Goal: Task Accomplishment & Management: Complete application form

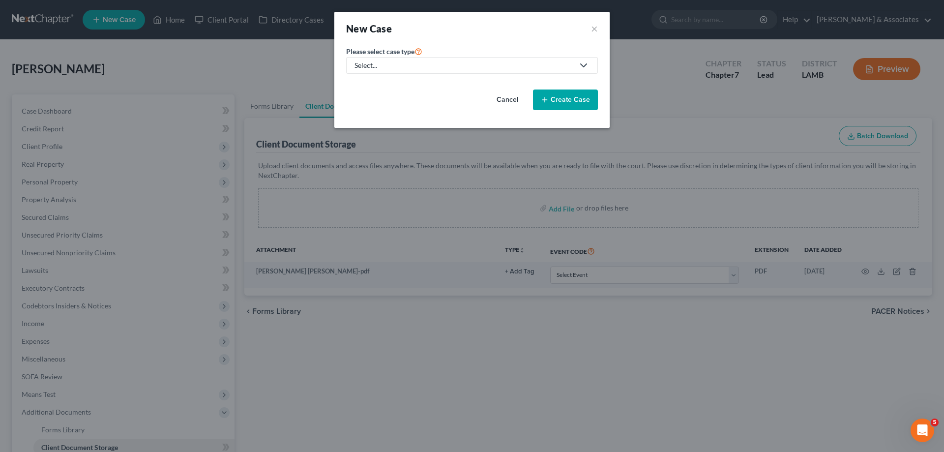
click at [508, 71] on link "Select..." at bounding box center [472, 65] width 252 height 17
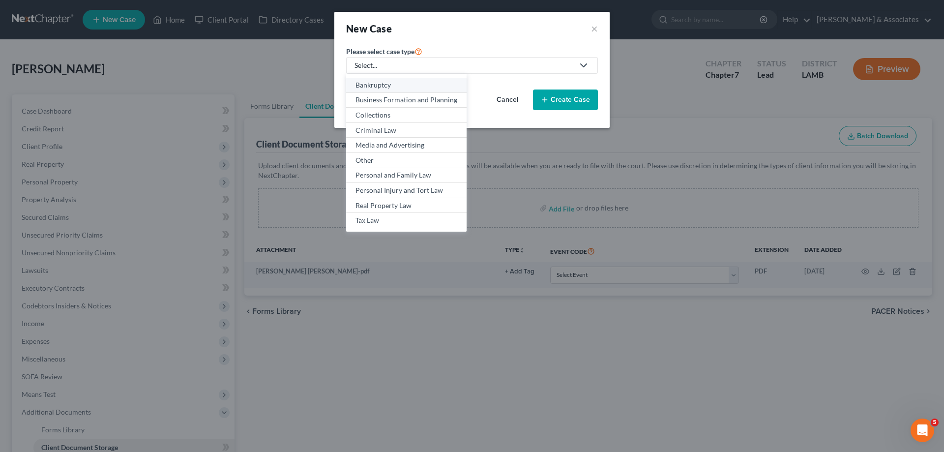
click at [401, 89] on div "Bankruptcy" at bounding box center [407, 85] width 102 height 10
select select "35"
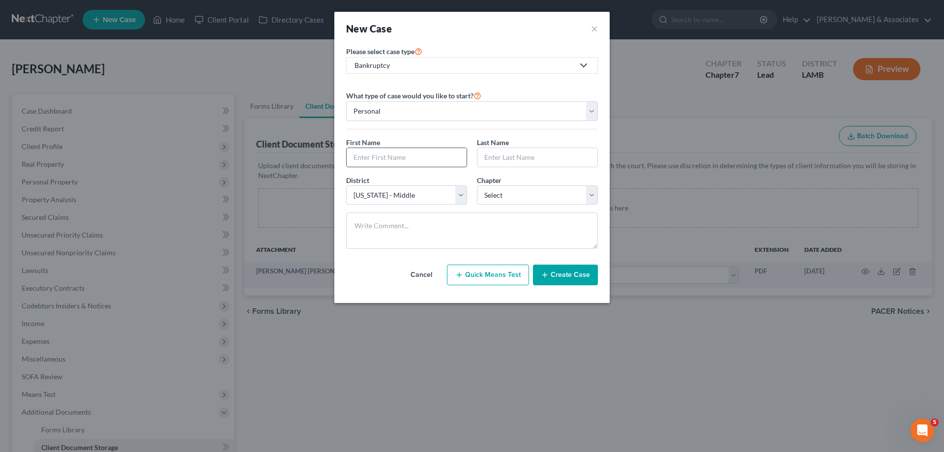
click at [388, 154] on input "text" at bounding box center [407, 157] width 120 height 19
type input "[PERSON_NAME]"
click at [510, 196] on select "Select 7 11 12 13" at bounding box center [537, 195] width 121 height 20
select select "0"
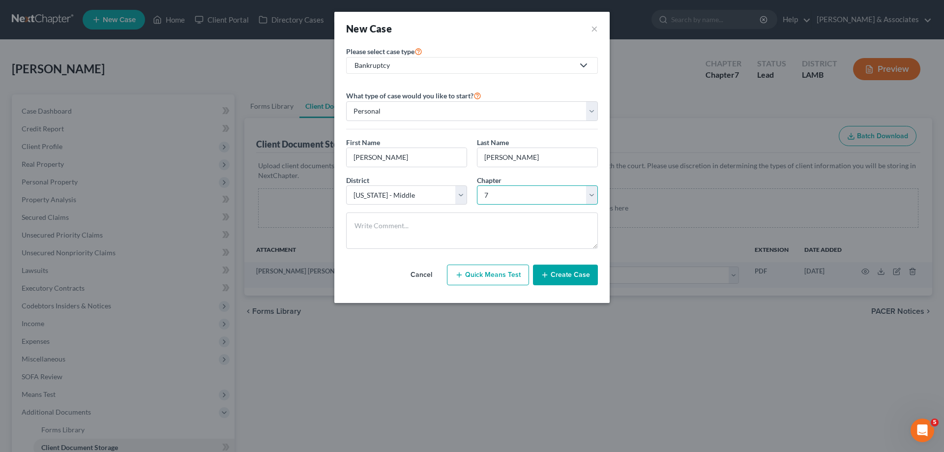
click at [477, 185] on select "Select 7 11 12 13" at bounding box center [537, 195] width 121 height 20
click at [566, 279] on button "Create Case" at bounding box center [565, 275] width 65 height 21
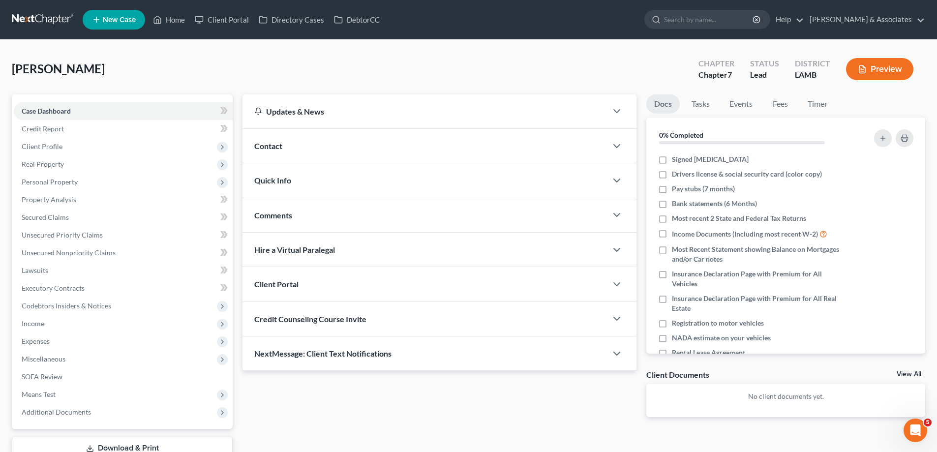
drag, startPoint x: 461, startPoint y: 151, endPoint x: 452, endPoint y: 161, distance: 13.2
click at [461, 151] on div "Contact" at bounding box center [424, 146] width 364 height 34
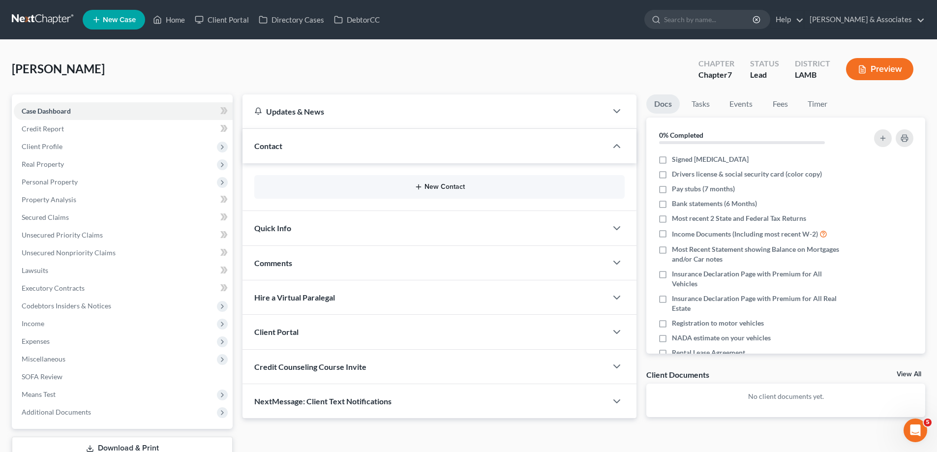
click at [408, 186] on button "New Contact" at bounding box center [439, 187] width 355 height 8
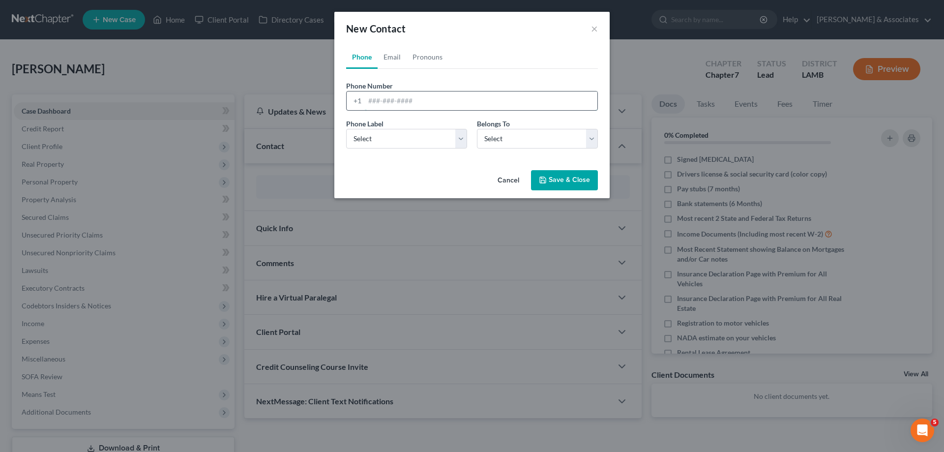
click at [384, 106] on input "tel" at bounding box center [481, 100] width 233 height 19
paste input "[PHONE_NUMBER]"
type input "[PHONE_NUMBER]"
drag, startPoint x: 370, startPoint y: 141, endPoint x: 371, endPoint y: 148, distance: 7.0
click at [370, 141] on select "Select Mobile Home Work Other" at bounding box center [406, 139] width 121 height 20
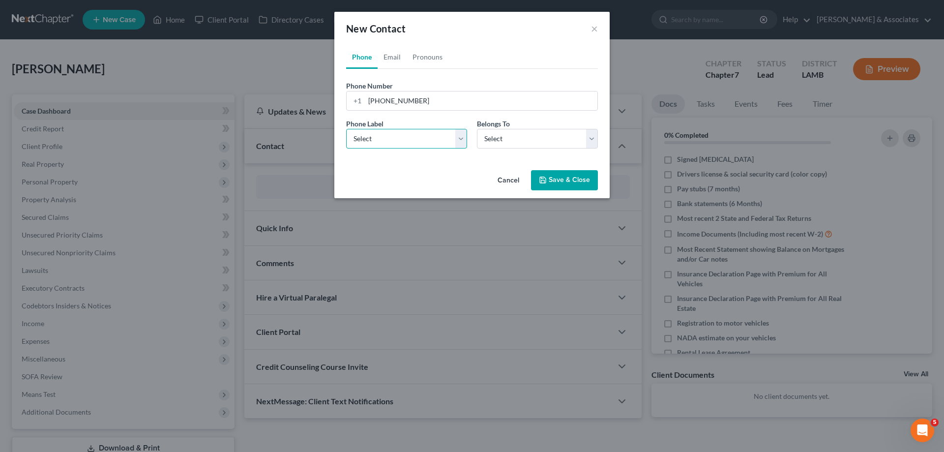
select select "0"
click at [346, 129] on select "Select Mobile Home Work Other" at bounding box center [406, 139] width 121 height 20
click at [499, 135] on select "Select Client Other" at bounding box center [537, 139] width 121 height 20
select select "0"
click at [477, 129] on select "Select Client Other" at bounding box center [537, 139] width 121 height 20
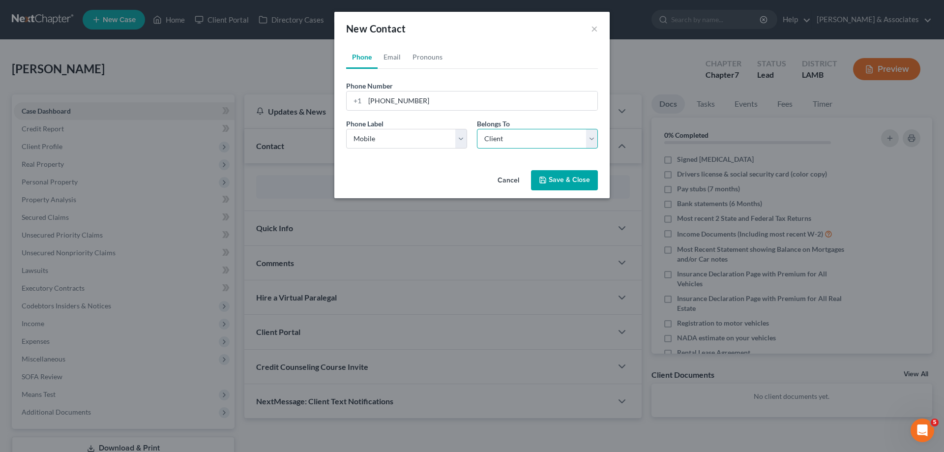
select select "0"
click at [396, 57] on link "Email" at bounding box center [392, 57] width 29 height 24
drag, startPoint x: 369, startPoint y: 99, endPoint x: 372, endPoint y: 110, distance: 10.9
click at [369, 99] on input "email" at bounding box center [481, 100] width 233 height 19
paste input "[EMAIL_ADDRESS][DOMAIN_NAME]"
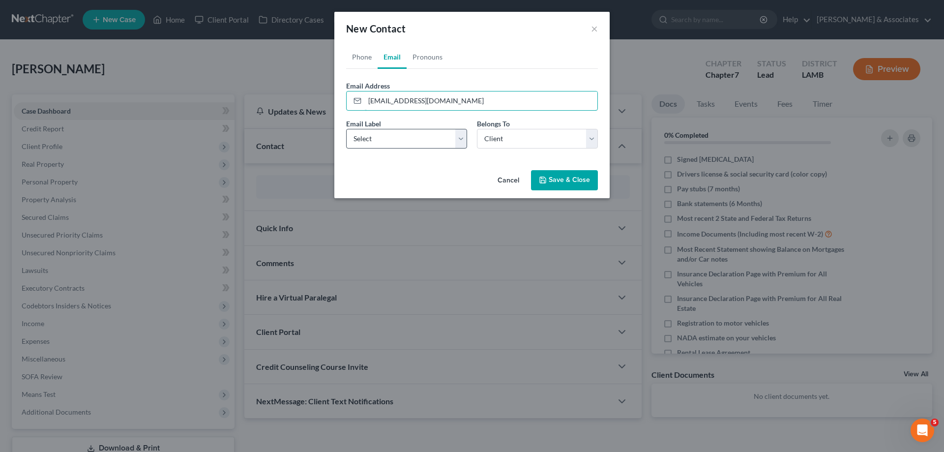
type input "[EMAIL_ADDRESS][DOMAIN_NAME]"
drag, startPoint x: 377, startPoint y: 136, endPoint x: 381, endPoint y: 148, distance: 12.4
click at [377, 136] on select "Select Home Work Other" at bounding box center [406, 139] width 121 height 20
select select "0"
click at [346, 129] on select "Select Home Work Other" at bounding box center [406, 139] width 121 height 20
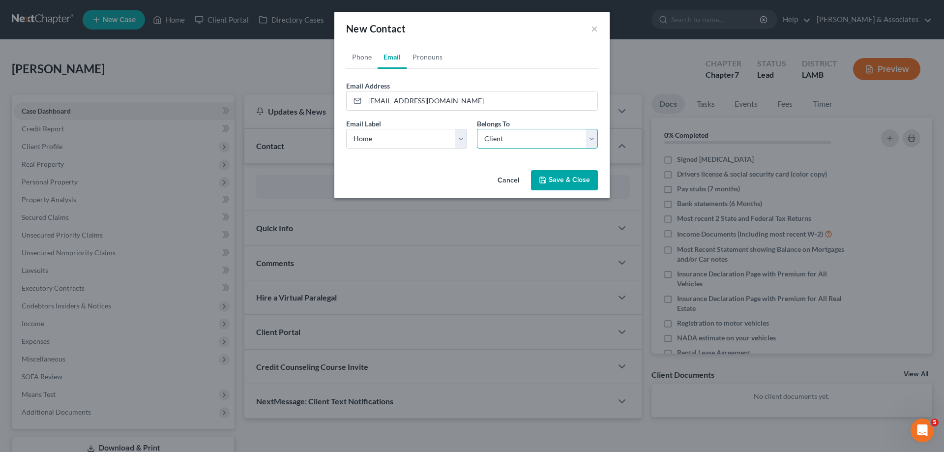
drag, startPoint x: 541, startPoint y: 142, endPoint x: 538, endPoint y: 148, distance: 6.2
click at [541, 143] on select "Select Client Other" at bounding box center [537, 139] width 121 height 20
click at [477, 129] on select "Select Client Other" at bounding box center [537, 139] width 121 height 20
drag, startPoint x: 552, startPoint y: 178, endPoint x: 520, endPoint y: 185, distance: 32.9
click at [553, 178] on button "Save & Close" at bounding box center [564, 180] width 67 height 21
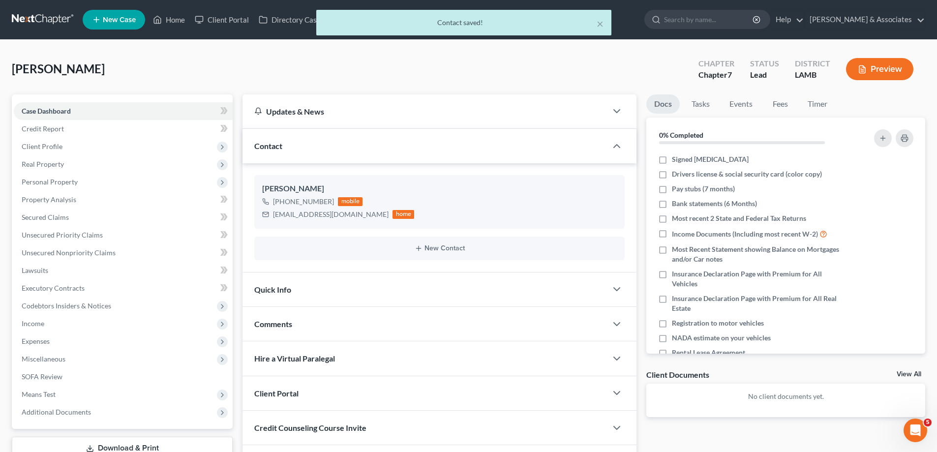
click at [356, 324] on div "Comments" at bounding box center [424, 324] width 364 height 34
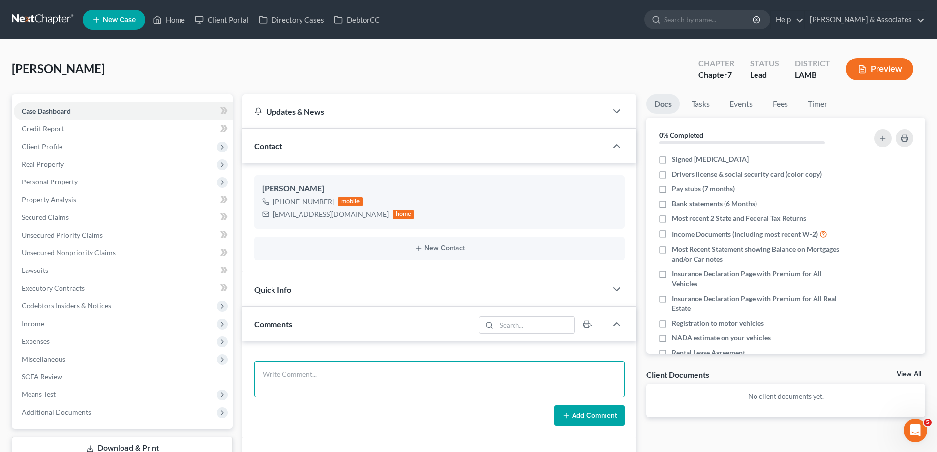
click at [351, 365] on textarea at bounding box center [439, 379] width 370 height 36
paste textarea "has a lawsuit against him for a house he is no longer living in, they haven't o…"
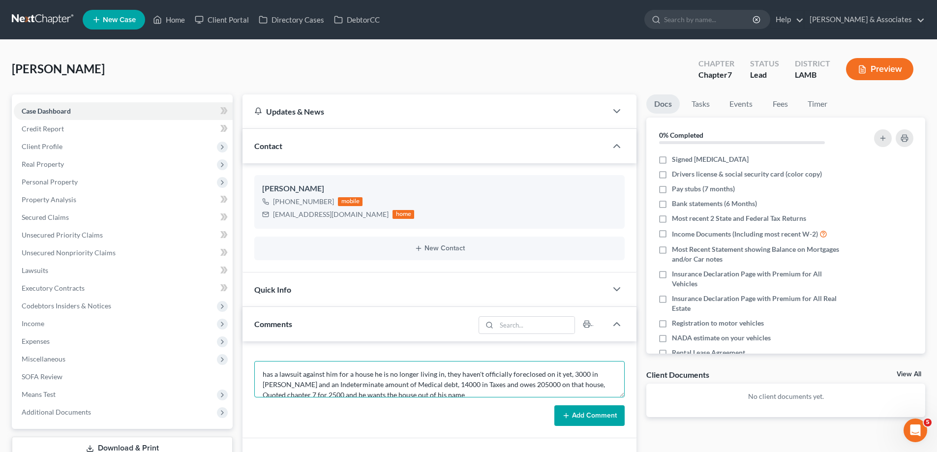
scroll to position [2, 0]
type textarea "has a lawsuit against him for a house he is no longer living in, they haven't o…"
click at [600, 417] on button "Add Comment" at bounding box center [589, 415] width 70 height 21
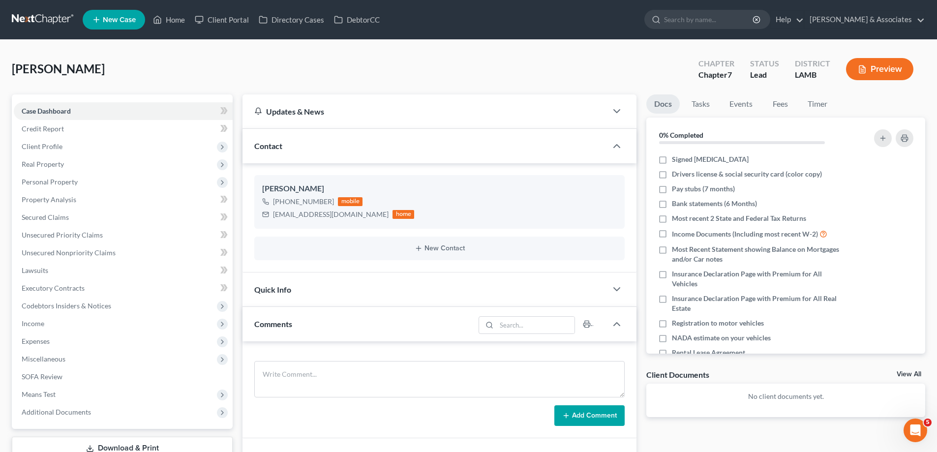
scroll to position [0, 0]
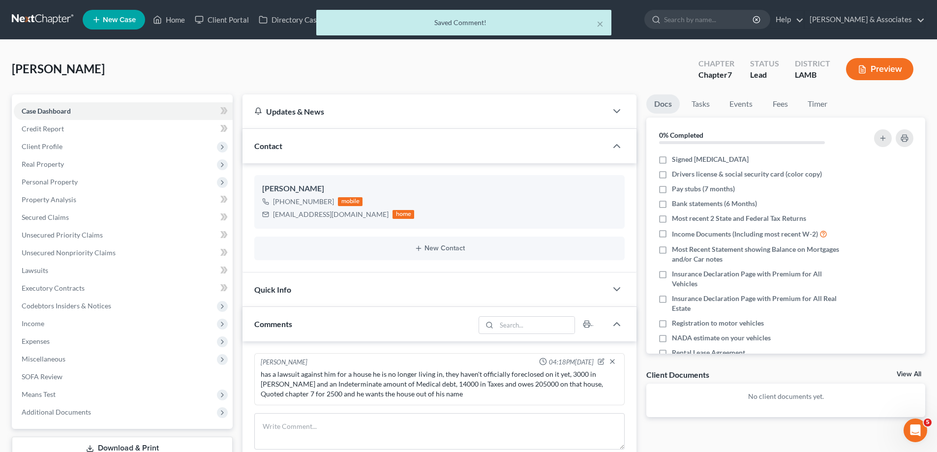
click at [901, 370] on div "Client Documents View All" at bounding box center [785, 376] width 279 height 14
click at [909, 372] on link "View All" at bounding box center [909, 374] width 25 height 7
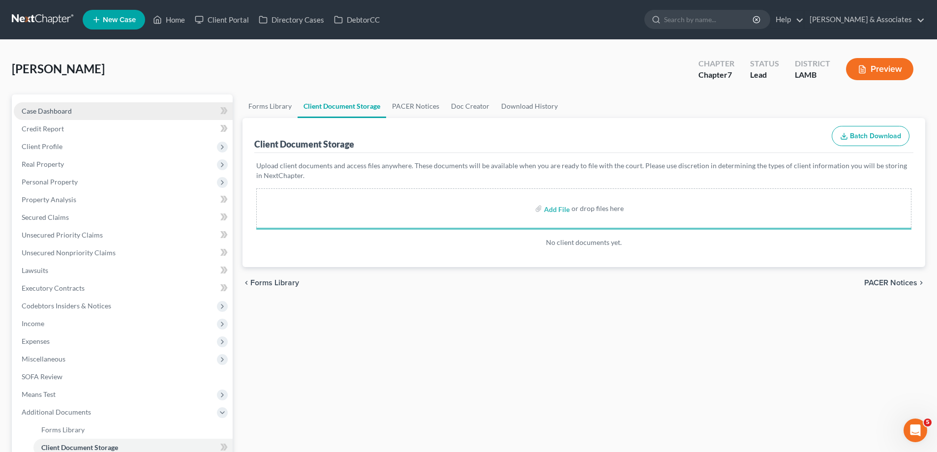
click at [65, 114] on span "Case Dashboard" at bounding box center [47, 111] width 50 height 8
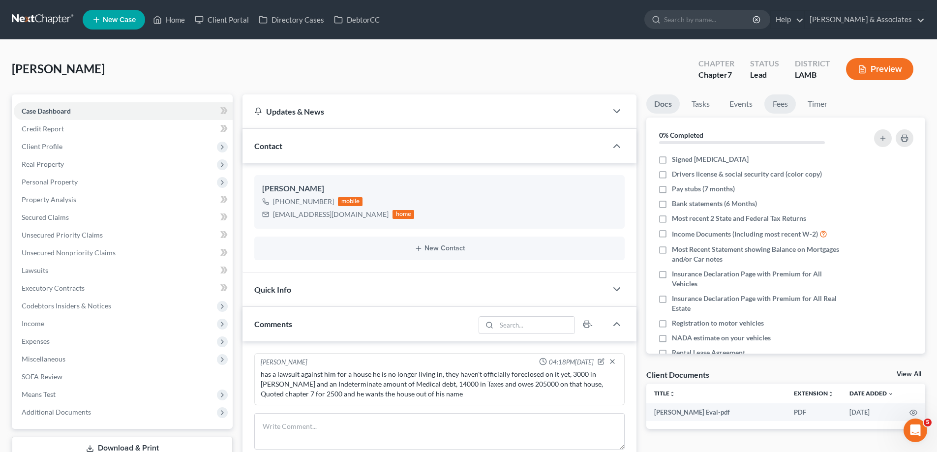
click at [783, 106] on link "Fees" at bounding box center [779, 103] width 31 height 19
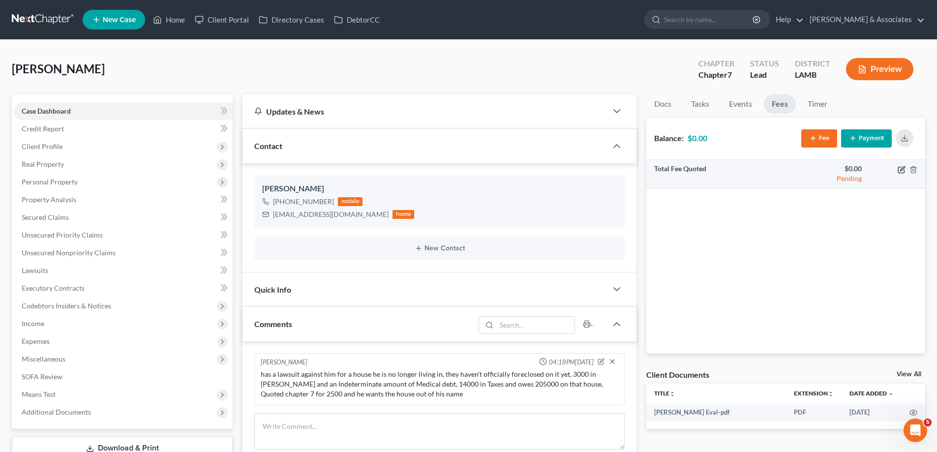
click at [905, 168] on icon "button" at bounding box center [902, 170] width 8 height 8
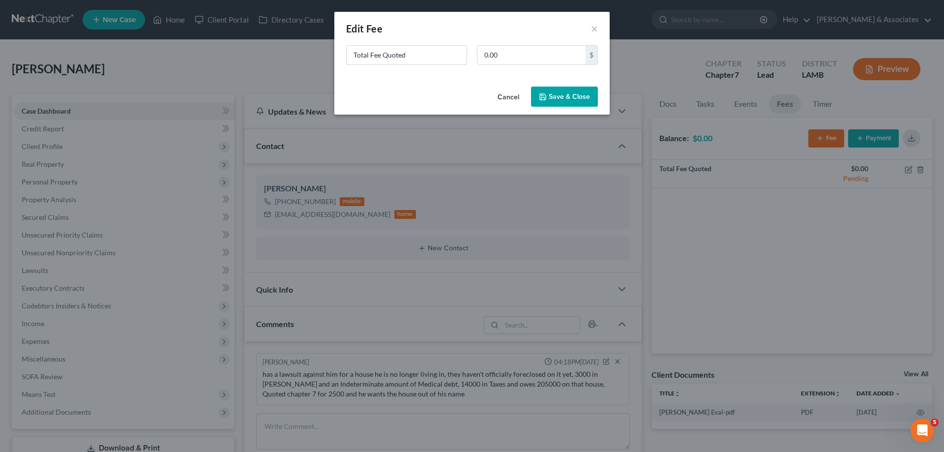
drag, startPoint x: 415, startPoint y: 60, endPoint x: 245, endPoint y: 31, distance: 171.5
click at [295, 55] on div "New Fee Edit Fee × Total Fee Quoted 0.00 $ Cancel Save & Close" at bounding box center [472, 226] width 944 height 452
type input "ch 7"
type input "2,500"
drag, startPoint x: 555, startPoint y: 96, endPoint x: 896, endPoint y: 267, distance: 380.8
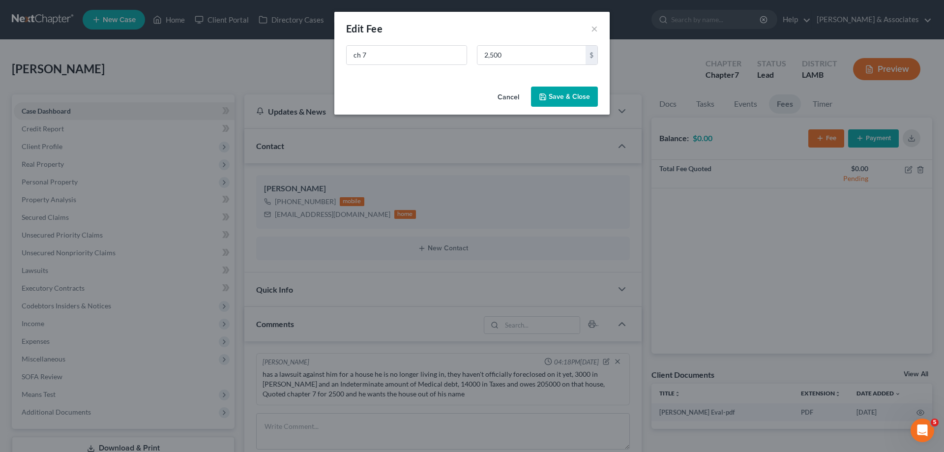
click at [556, 96] on button "Save & Close" at bounding box center [564, 97] width 67 height 21
